Goal: Information Seeking & Learning: Learn about a topic

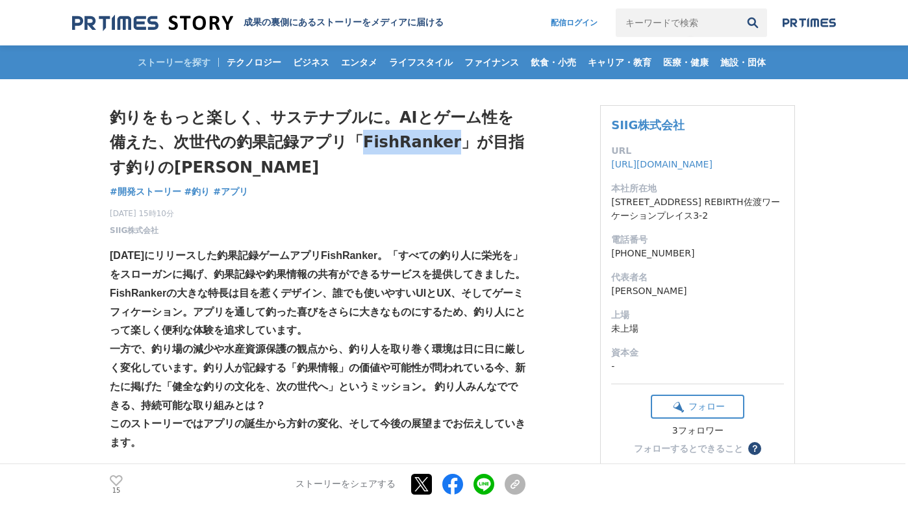
drag, startPoint x: 345, startPoint y: 142, endPoint x: 426, endPoint y: 138, distance: 81.3
click at [426, 138] on h1 "釣りをもっと楽しく、サステナブルに。AIとゲーム性を備えた、次世代の釣果記録アプリ「FishRanker」が目指す釣りの[PERSON_NAME]" at bounding box center [318, 142] width 416 height 75
copy h1 "FishRanker"
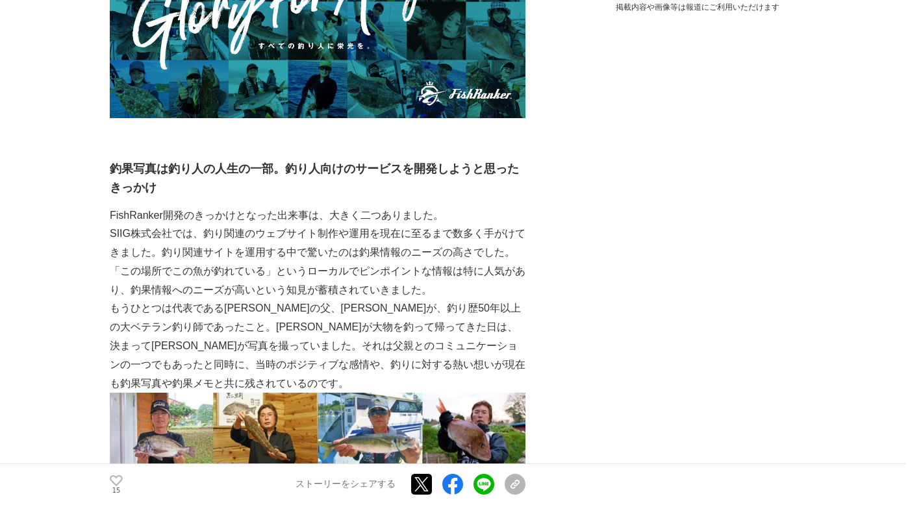
scroll to position [769, 0]
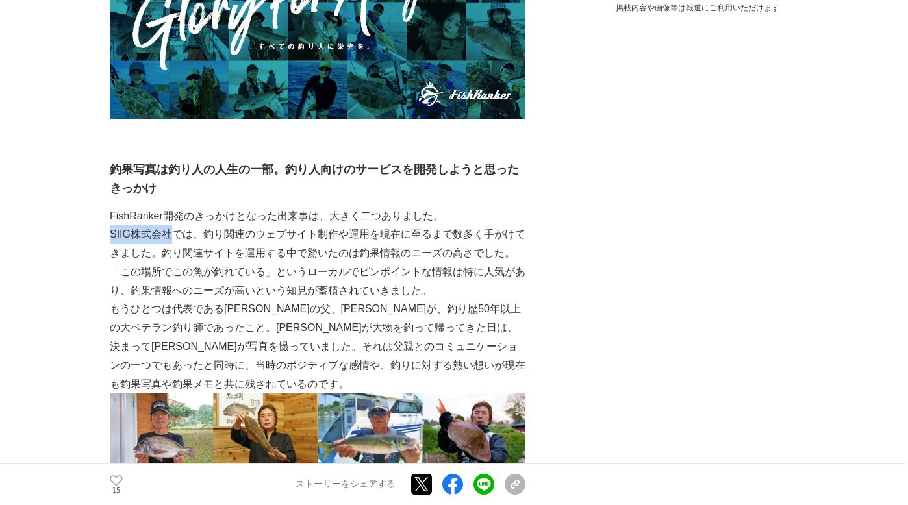
drag, startPoint x: 110, startPoint y: 233, endPoint x: 170, endPoint y: 235, distance: 59.8
click at [170, 235] on p "SIIG株式会社では、釣り関連のウェブサイト制作や運用を現在に至るまで数多く手がけてきました。釣り関連サイトを運用する中で驚いたのは釣果情報のニーズの高さでし…" at bounding box center [318, 262] width 416 height 75
copy p "SIIG株式会社"
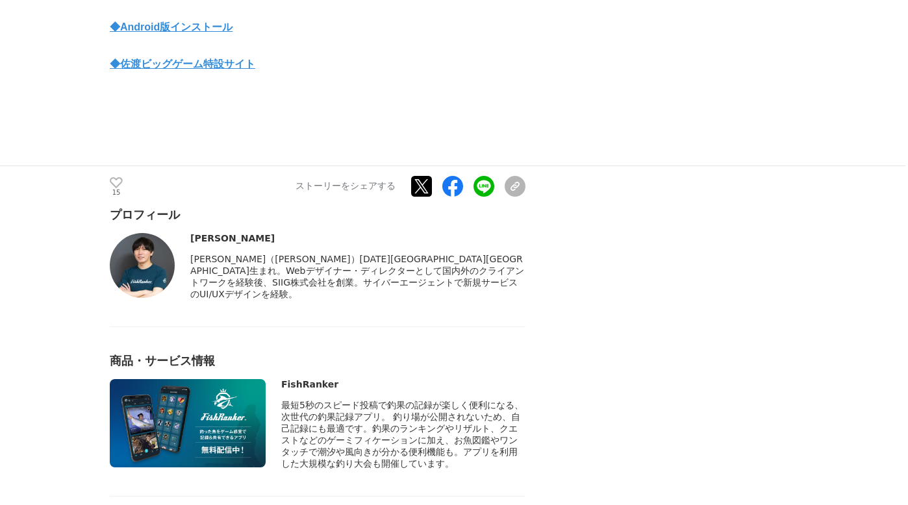
scroll to position [4049, 0]
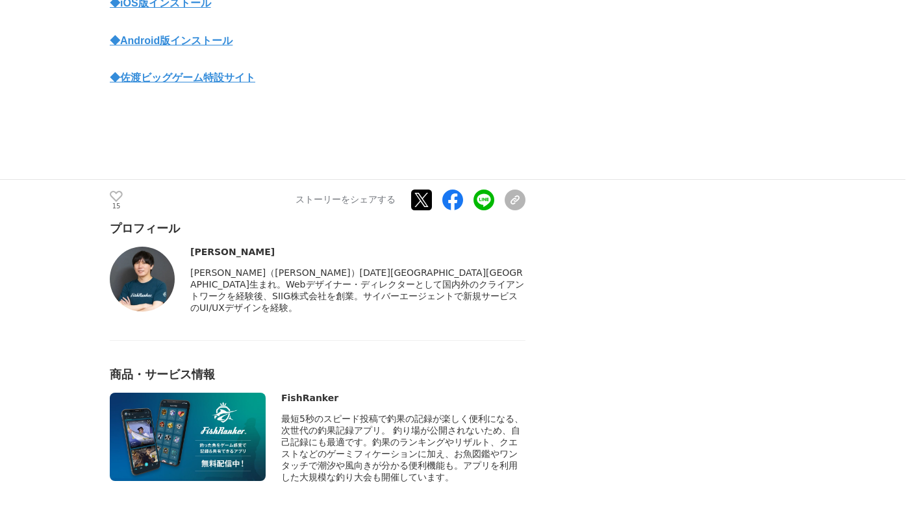
drag, startPoint x: 190, startPoint y: 199, endPoint x: 205, endPoint y: 200, distance: 15.6
click at [205, 247] on div "[PERSON_NAME]" at bounding box center [357, 252] width 335 height 10
copy div "[PERSON_NAME]"
